Goal: Check status: Check status

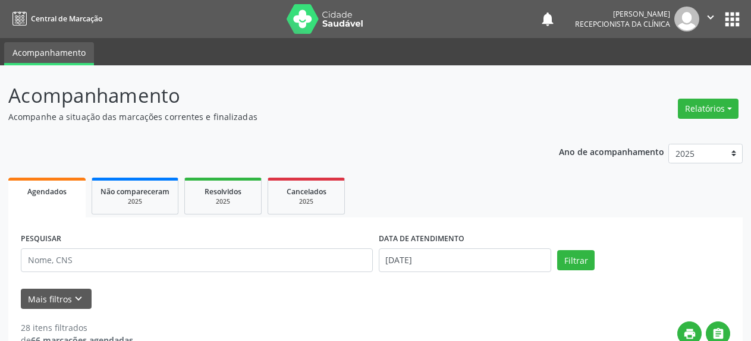
scroll to position [65, 0]
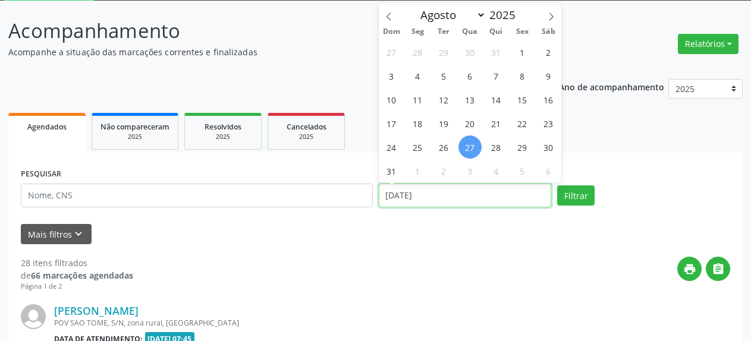
click at [402, 198] on input "[DATE]" at bounding box center [465, 196] width 173 height 24
click at [419, 173] on span "1" at bounding box center [417, 170] width 23 height 23
type input "[DATE]"
click at [419, 173] on span "1" at bounding box center [417, 170] width 23 height 23
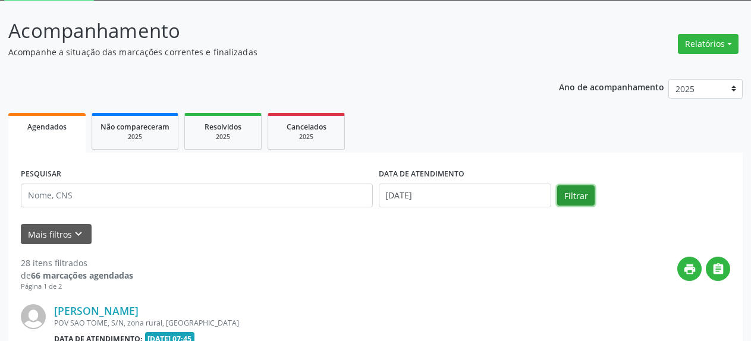
click at [580, 196] on button "Filtrar" at bounding box center [575, 196] width 37 height 20
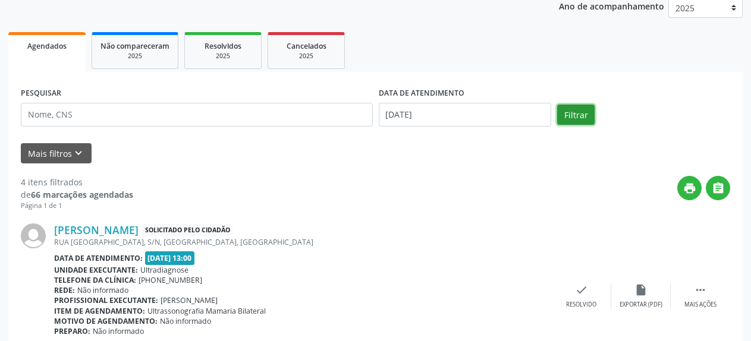
scroll to position [54, 0]
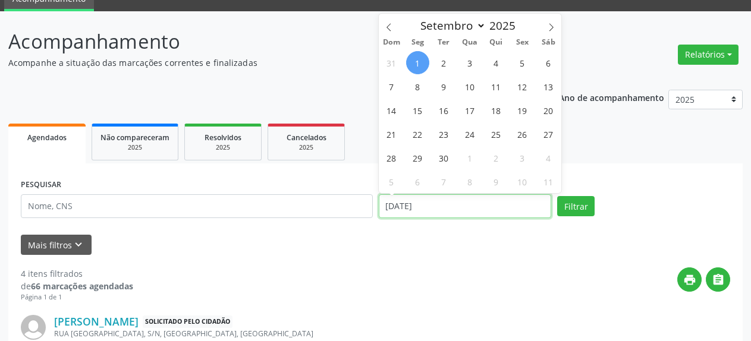
click at [412, 201] on input "[DATE]" at bounding box center [465, 207] width 173 height 24
click at [393, 29] on span at bounding box center [389, 24] width 20 height 20
select select "7"
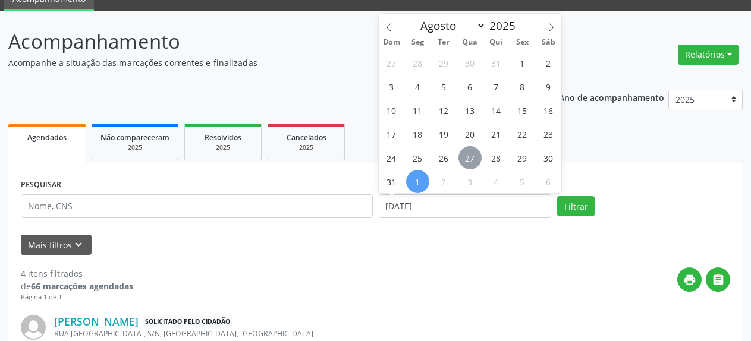
click at [471, 152] on span "27" at bounding box center [470, 157] width 23 height 23
type input "[DATE]"
click at [471, 152] on span "27" at bounding box center [470, 157] width 23 height 23
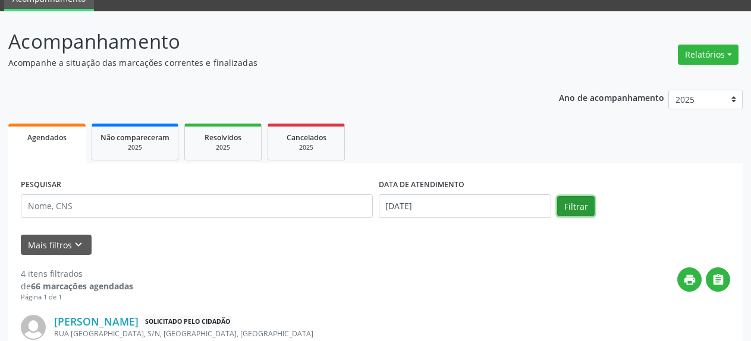
click at [580, 206] on button "Filtrar" at bounding box center [575, 206] width 37 height 20
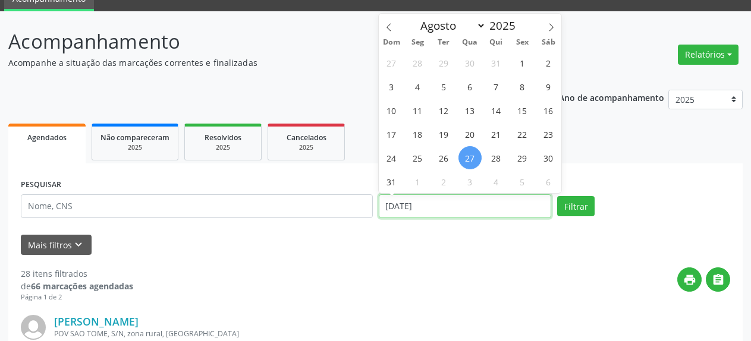
click at [412, 204] on input "[DATE]" at bounding box center [465, 207] width 173 height 24
click at [415, 185] on span "1" at bounding box center [417, 181] width 23 height 23
type input "[DATE]"
click at [415, 185] on span "1" at bounding box center [417, 181] width 23 height 23
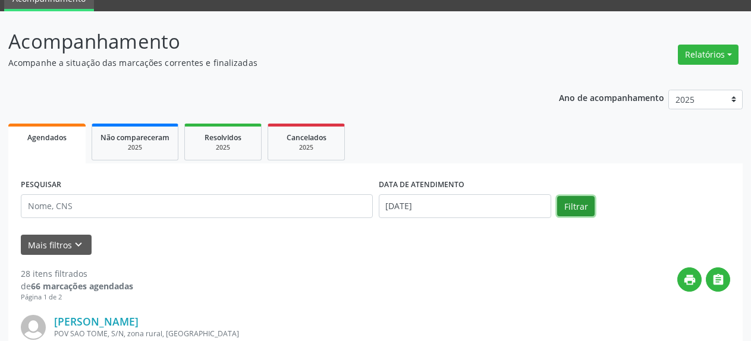
click at [579, 208] on button "Filtrar" at bounding box center [575, 206] width 37 height 20
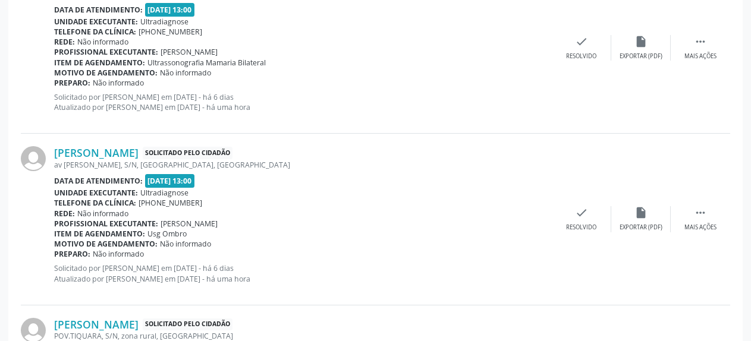
scroll to position [272, 0]
